Goal: Information Seeking & Learning: Learn about a topic

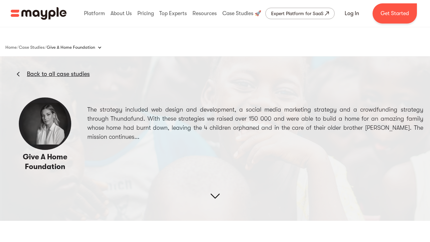
scroll to position [1051, 0]
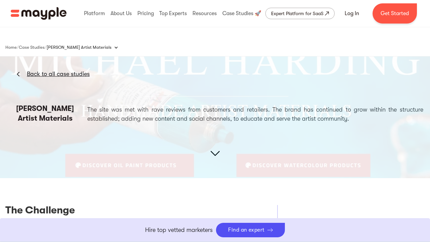
scroll to position [1006, 0]
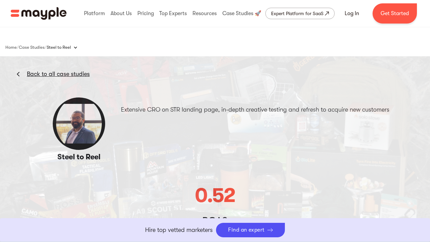
scroll to position [1101, 0]
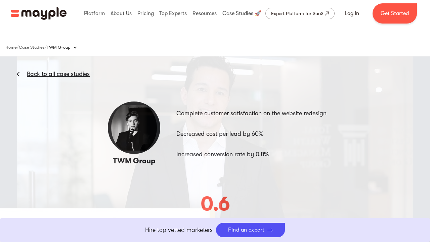
scroll to position [1103, 0]
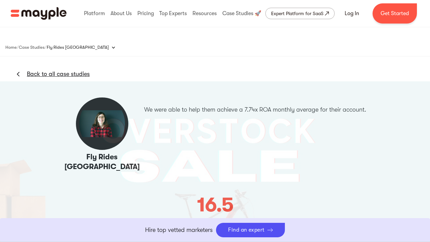
scroll to position [1101, 0]
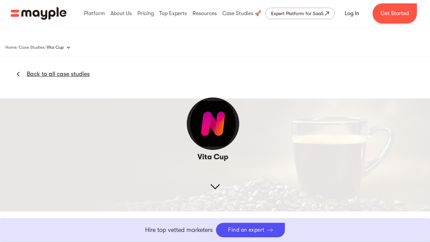
scroll to position [1039, 0]
